Goal: Transaction & Acquisition: Download file/media

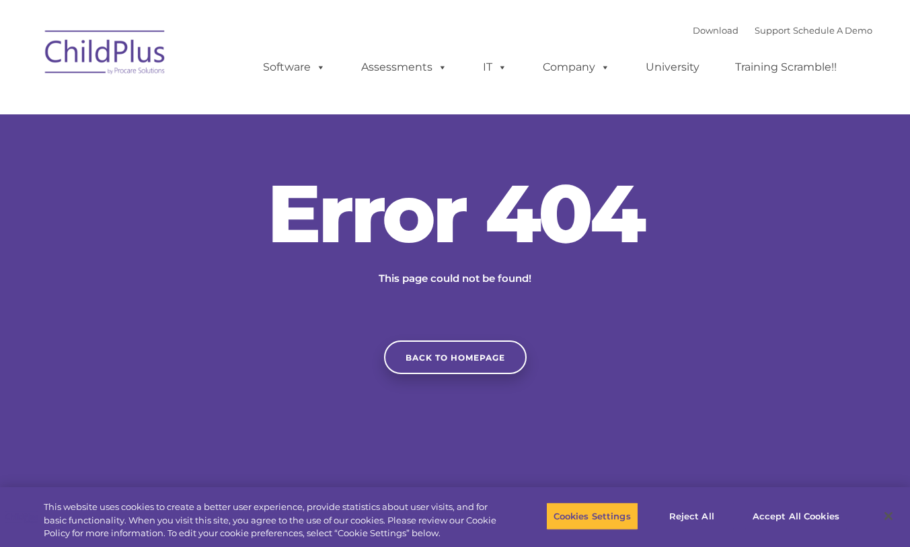
click at [106, 50] on img at bounding box center [105, 54] width 134 height 67
click at [106, 55] on img at bounding box center [105, 54] width 134 height 67
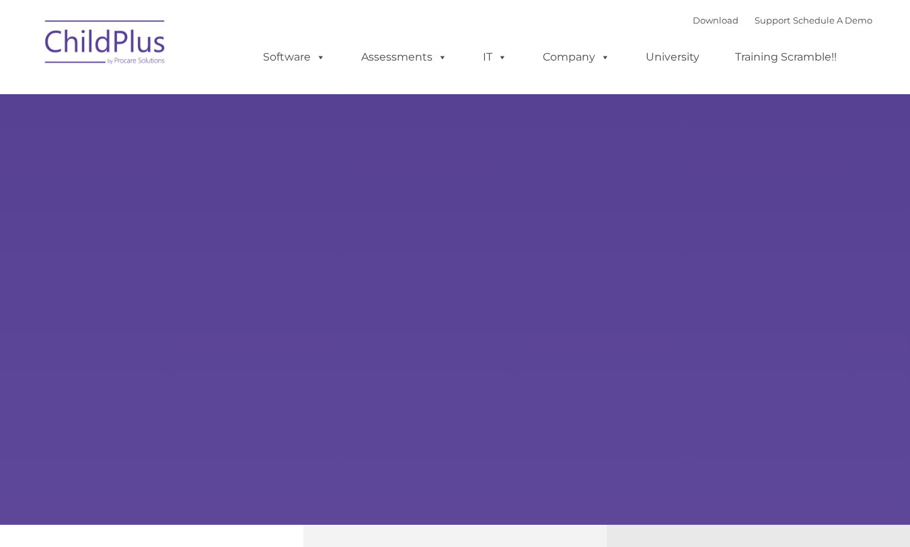
type input ""
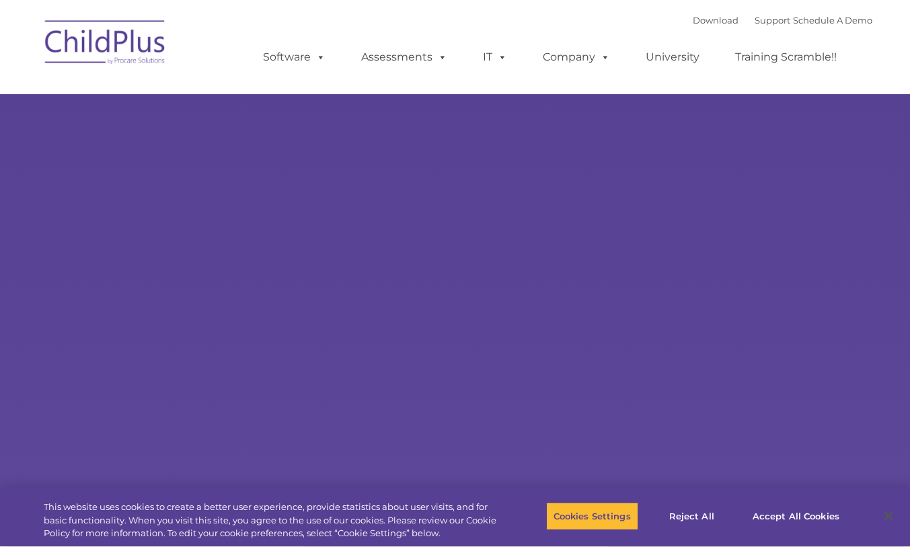
select select "MEDIUM"
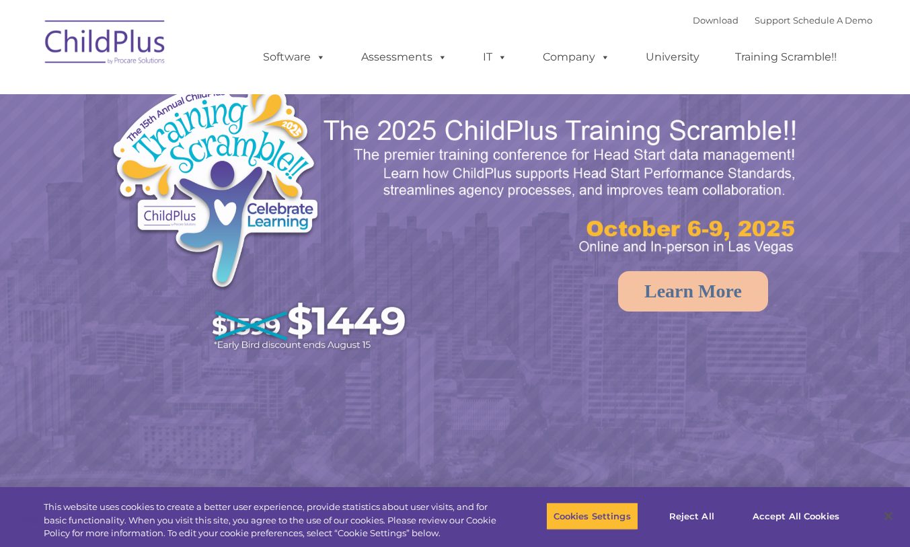
select select "MEDIUM"
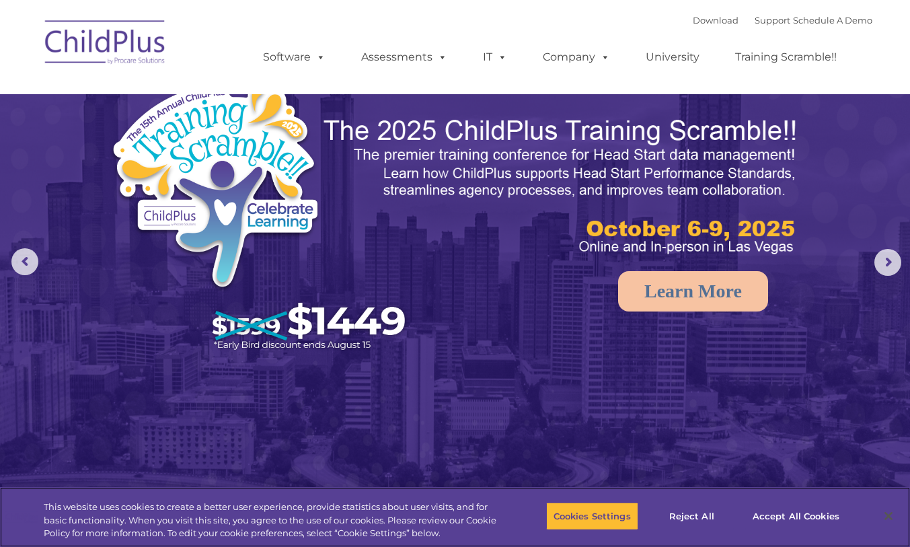
scroll to position [1, 0]
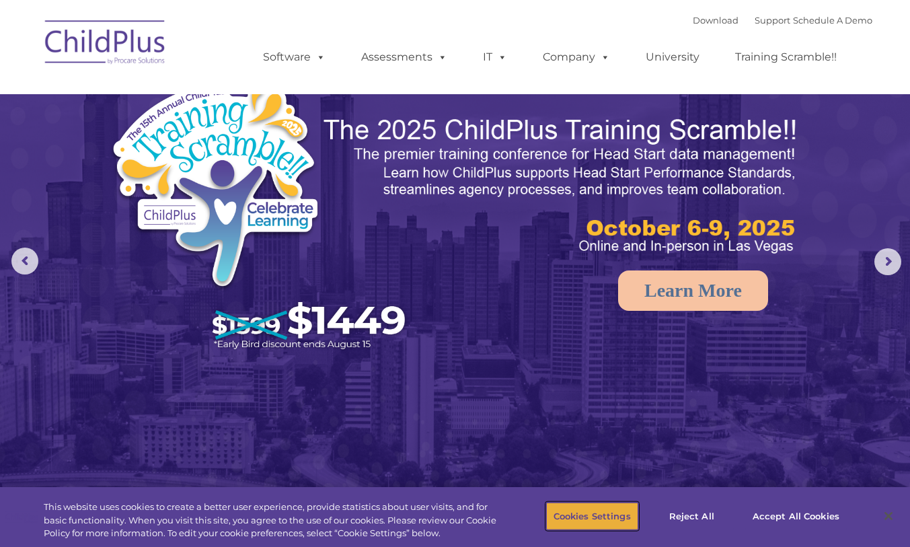
click at [600, 527] on button "Cookies Settings" at bounding box center [592, 516] width 92 height 28
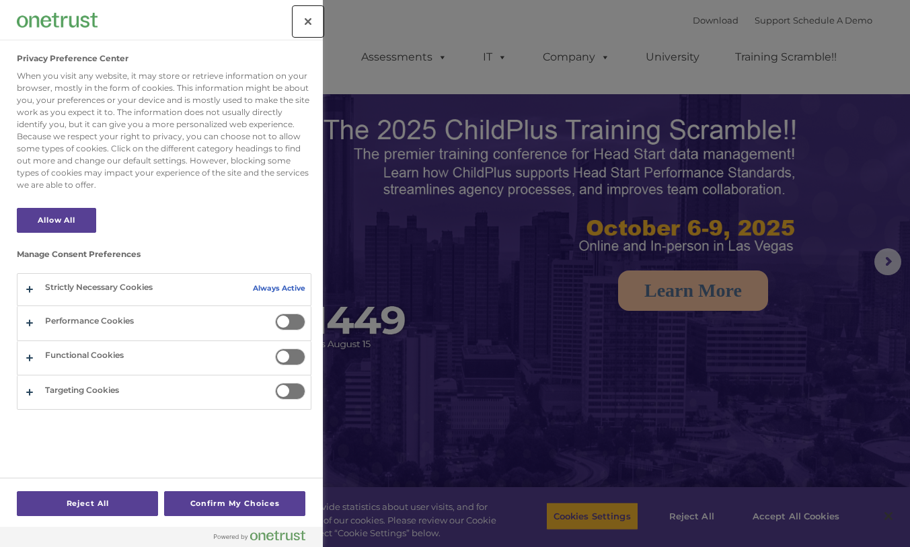
click at [308, 23] on button "Close" at bounding box center [308, 22] width 30 height 30
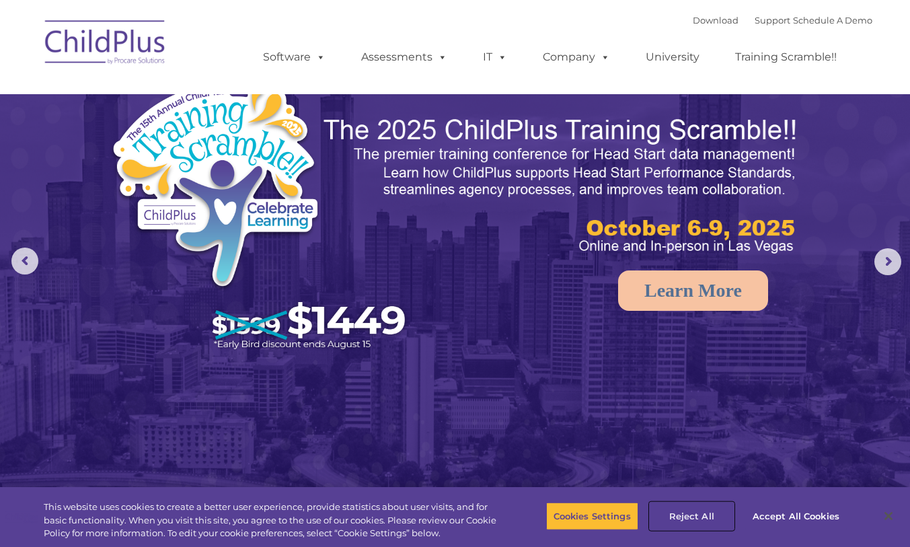
click at [688, 518] on button "Reject All" at bounding box center [691, 516] width 84 height 28
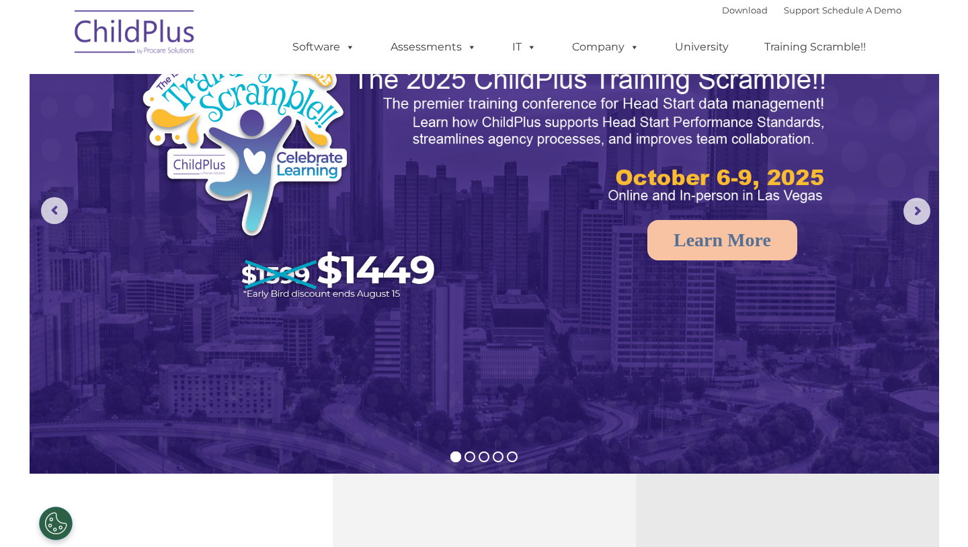
scroll to position [60, 0]
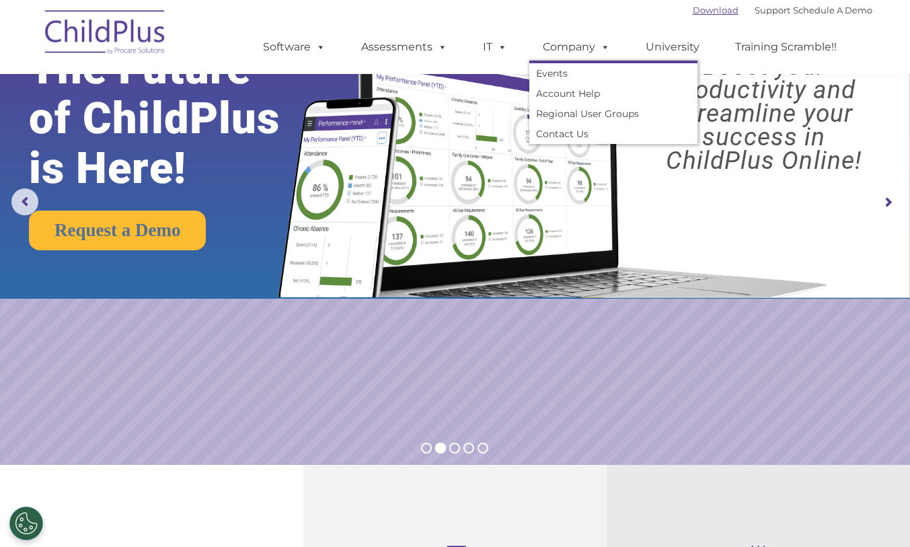
click at [712, 11] on link "Download" at bounding box center [715, 10] width 46 height 11
